Goal: Transaction & Acquisition: Purchase product/service

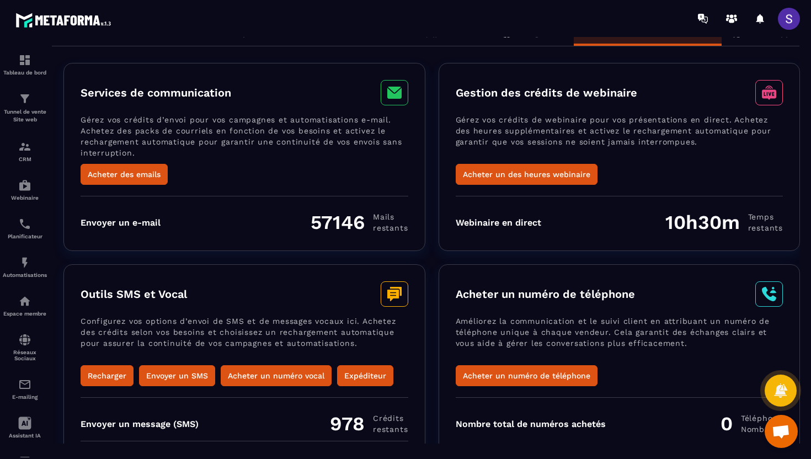
scroll to position [2, 0]
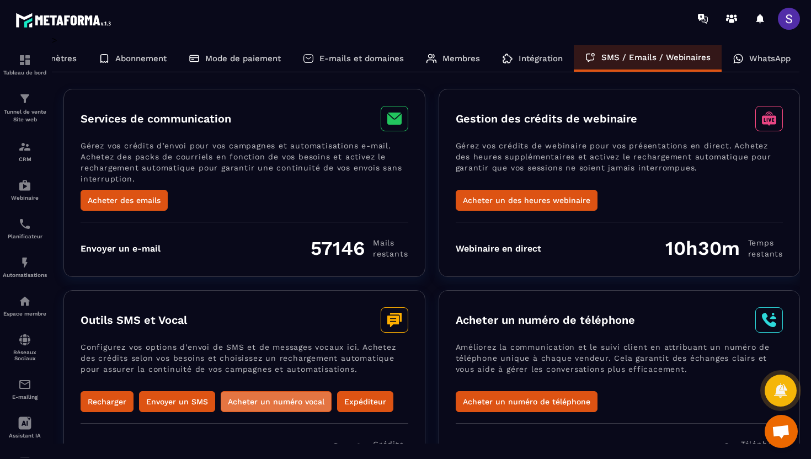
click at [270, 401] on button "Acheter un numéro vocal" at bounding box center [276, 401] width 111 height 21
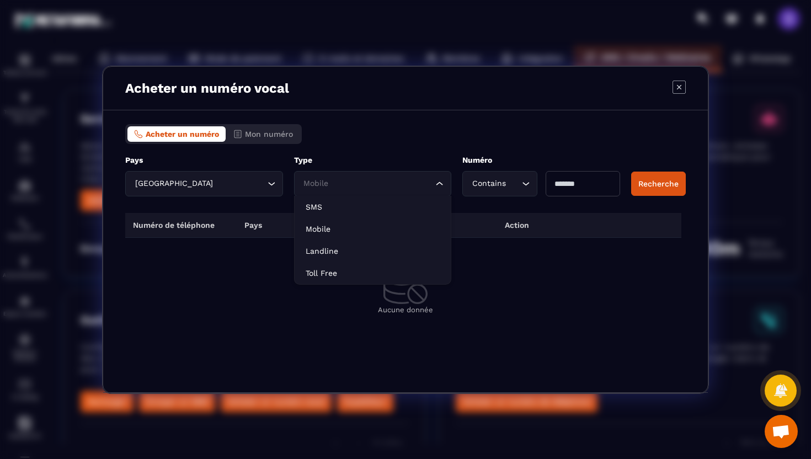
click at [439, 187] on icon "Search for option" at bounding box center [439, 183] width 11 height 11
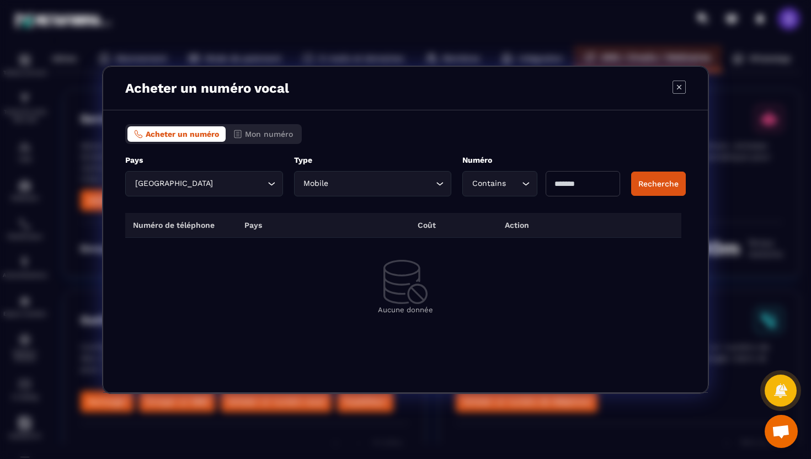
click at [505, 133] on div "Acheter un numéro Mon numéro" at bounding box center [405, 134] width 561 height 20
click at [666, 183] on button "Recherche" at bounding box center [658, 184] width 55 height 24
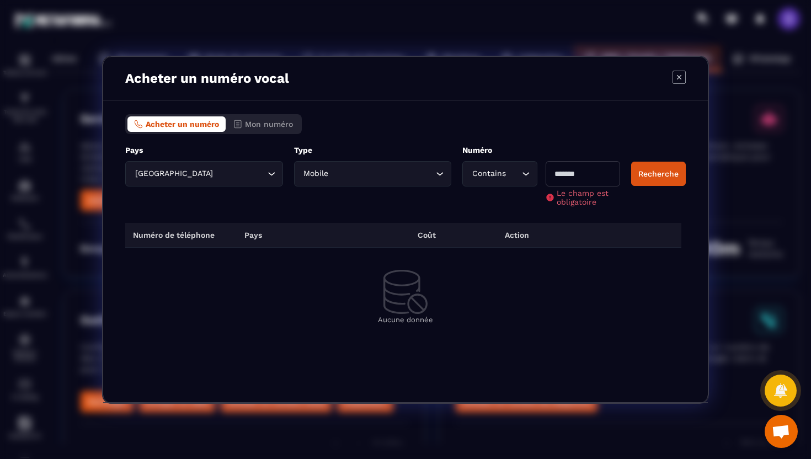
click at [573, 174] on input "Modal window" at bounding box center [583, 173] width 74 height 25
type input "****"
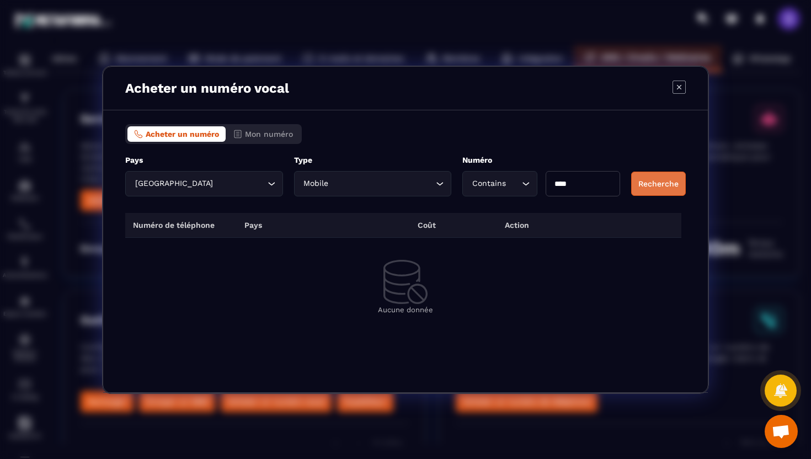
click at [671, 182] on button "Recherche" at bounding box center [658, 184] width 55 height 24
click at [679, 185] on button "Recherche" at bounding box center [658, 184] width 55 height 24
click at [266, 191] on div "France Loading..." at bounding box center [204, 183] width 158 height 25
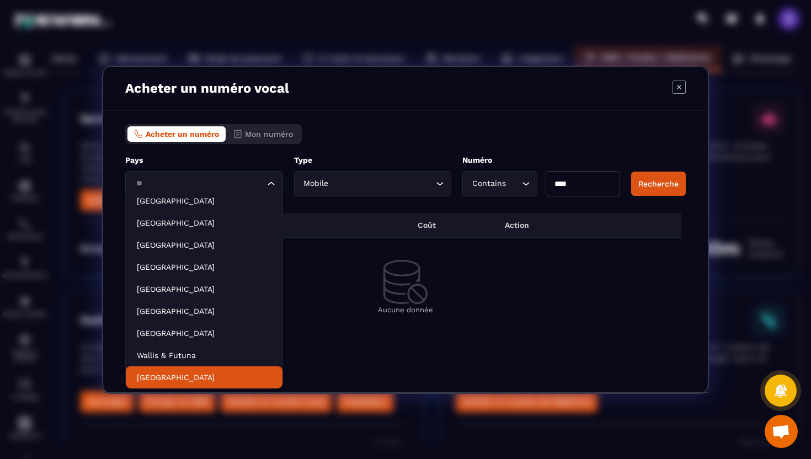
scroll to position [0, 0]
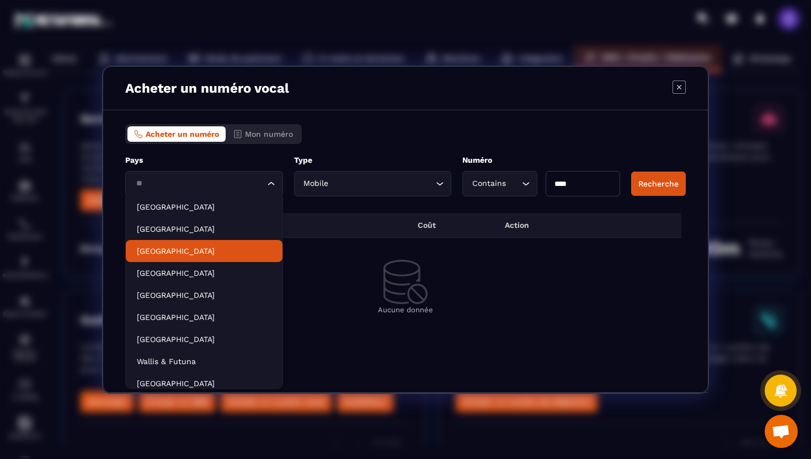
click at [185, 254] on p "[GEOGRAPHIC_DATA]" at bounding box center [204, 251] width 135 height 11
type input "**"
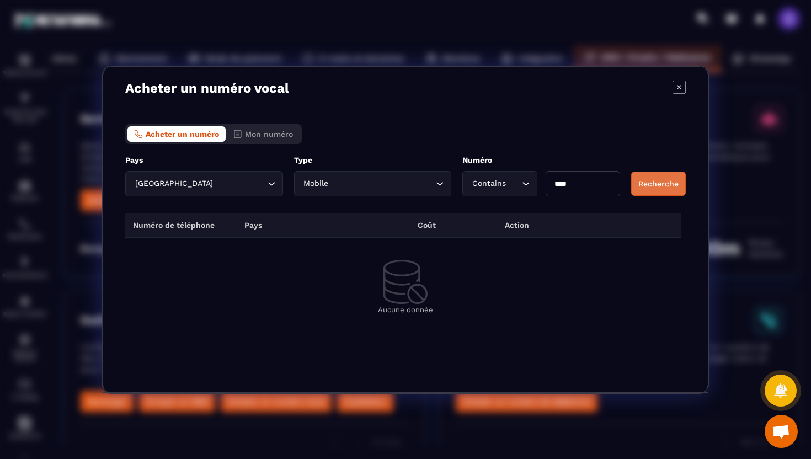
click at [668, 189] on button "Recherche" at bounding box center [658, 184] width 55 height 24
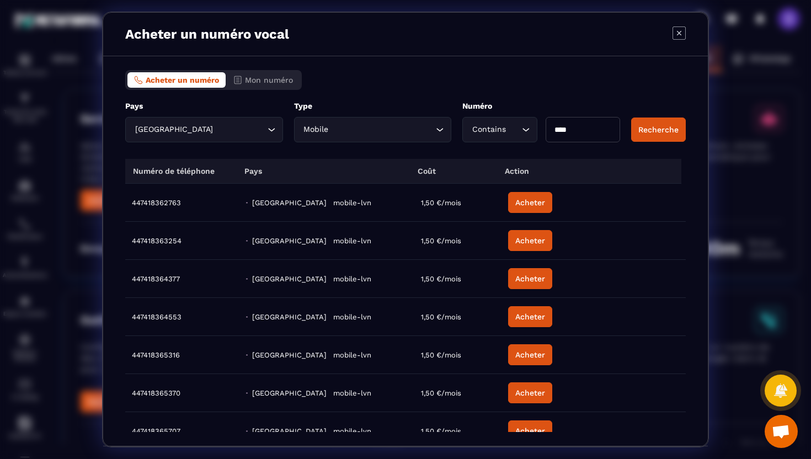
click at [215, 135] on input "Search for option" at bounding box center [240, 130] width 50 height 12
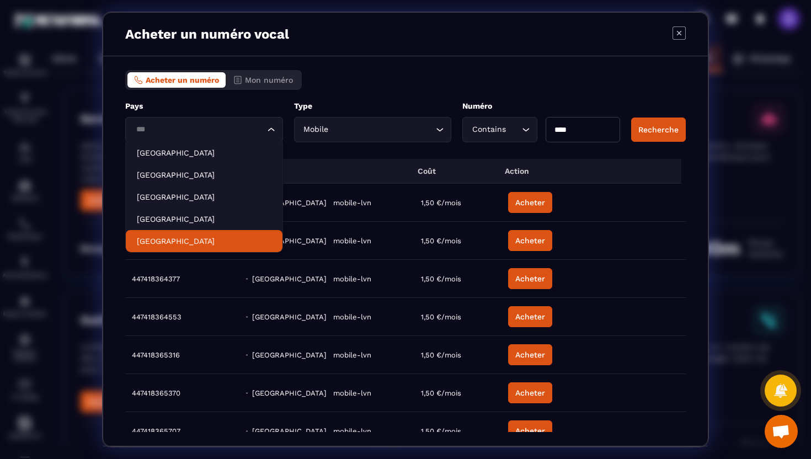
click at [188, 237] on p "[GEOGRAPHIC_DATA]" at bounding box center [204, 241] width 135 height 11
type input "***"
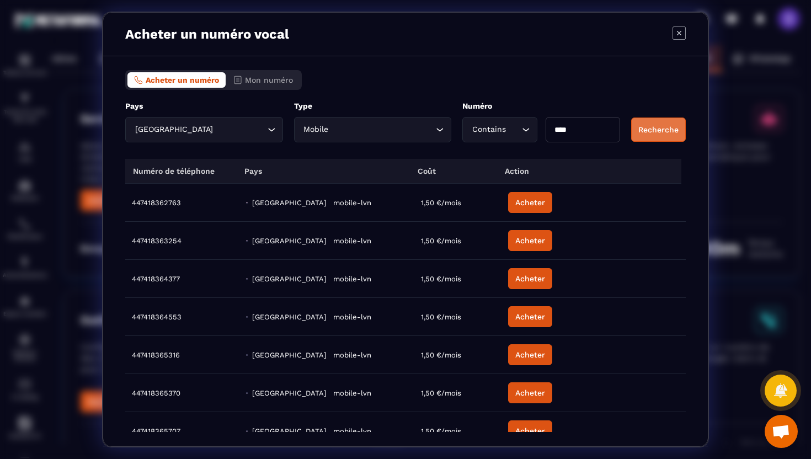
click at [666, 124] on button "Recherche" at bounding box center [658, 130] width 55 height 24
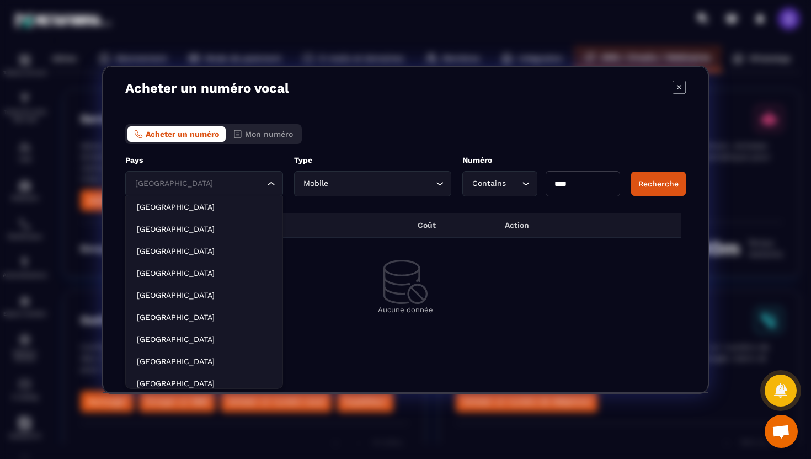
click at [231, 186] on input "Search for option" at bounding box center [198, 184] width 132 height 12
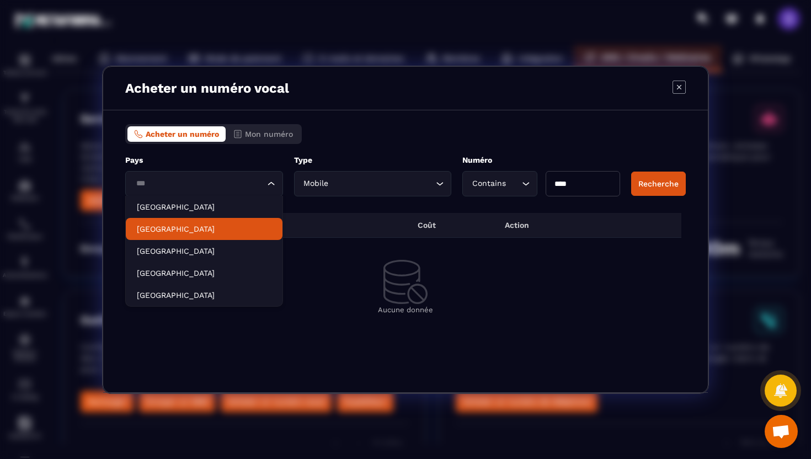
click at [212, 220] on li "[GEOGRAPHIC_DATA]" at bounding box center [204, 229] width 157 height 22
type input "***"
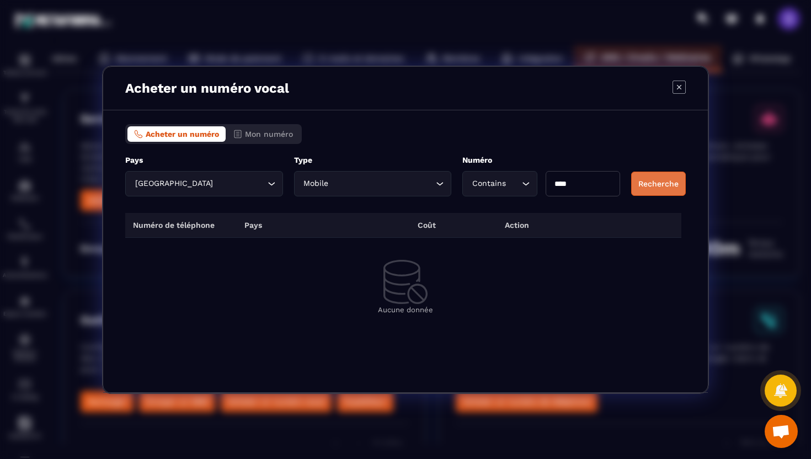
click at [653, 180] on button "Recherche" at bounding box center [658, 184] width 55 height 24
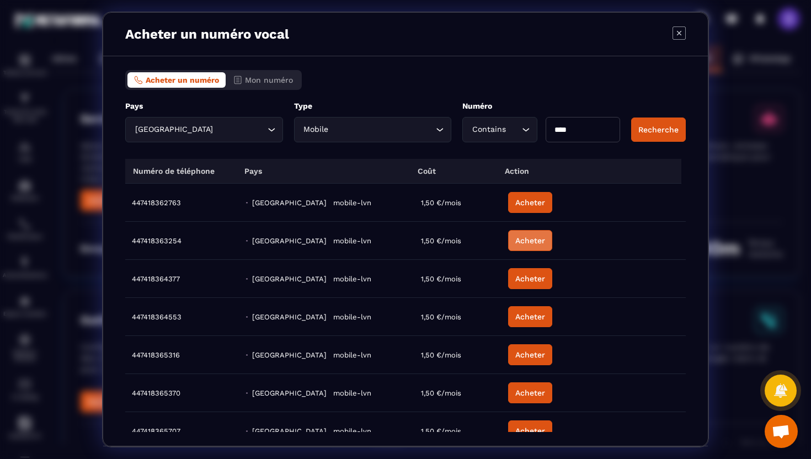
click at [537, 242] on button "Acheter" at bounding box center [530, 240] width 44 height 21
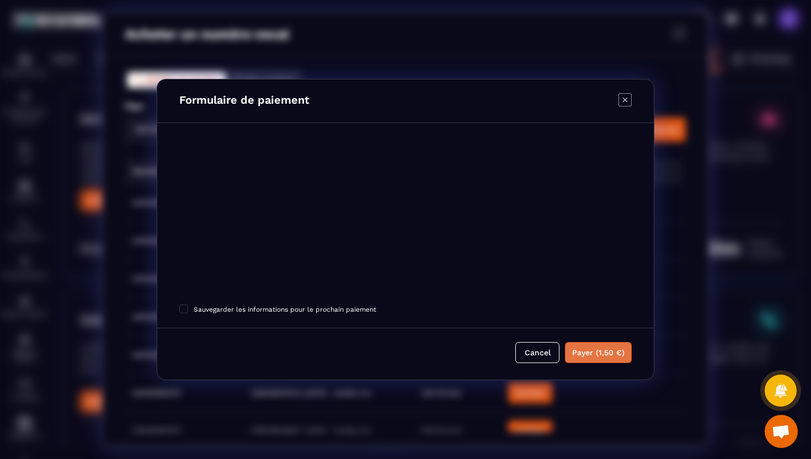
click at [612, 350] on button "Payer (1,50 €)" at bounding box center [598, 352] width 67 height 21
